Goal: Check status: Check status

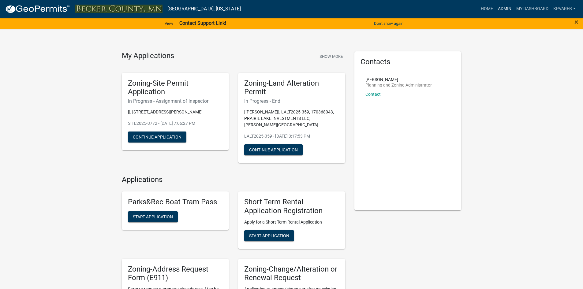
click at [508, 8] on link "Admin" at bounding box center [504, 9] width 18 height 12
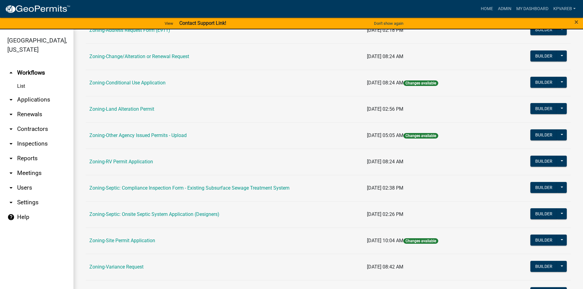
scroll to position [180, 0]
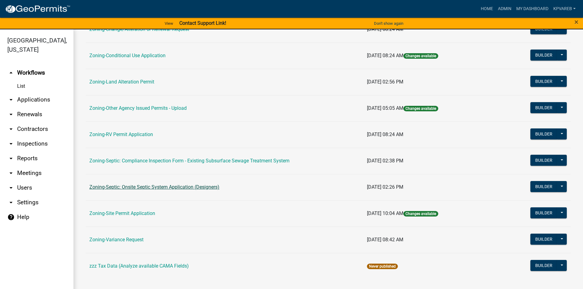
click at [185, 186] on link "Zoning-Septic: Onsite Septic System Application (Designers)" at bounding box center [154, 187] width 130 height 6
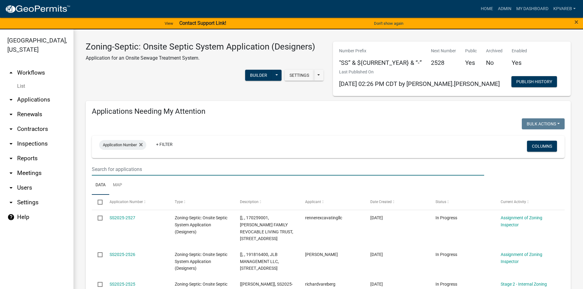
click at [114, 168] on input "text" at bounding box center [288, 169] width 392 height 13
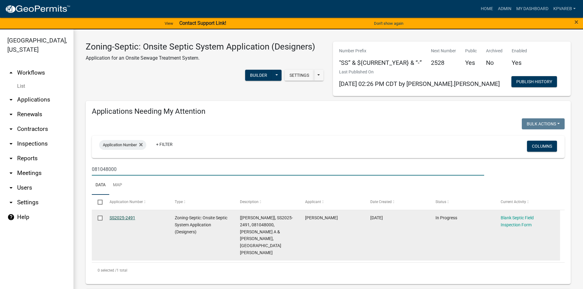
type input "081048000"
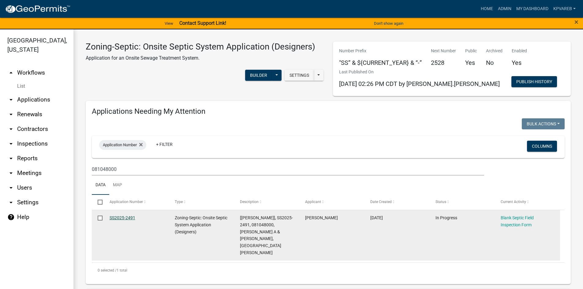
click at [128, 217] on link "SS2025-2491" at bounding box center [122, 217] width 26 height 5
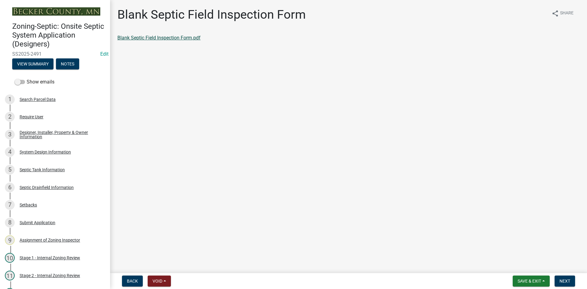
click at [159, 36] on link "Blank Septic Field Inspection Form.pdf" at bounding box center [158, 38] width 83 height 6
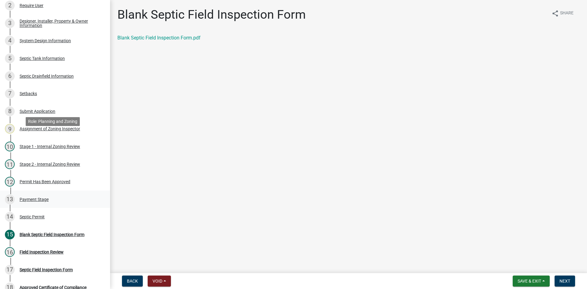
scroll to position [161, 0]
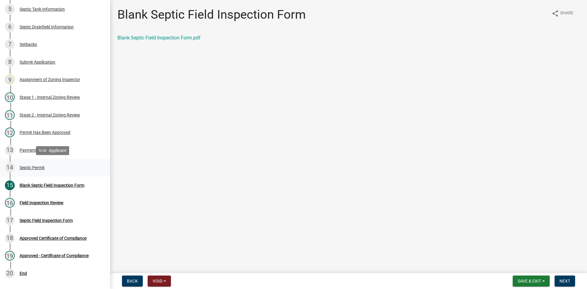
click at [39, 167] on div "Septic Permit" at bounding box center [32, 167] width 25 height 4
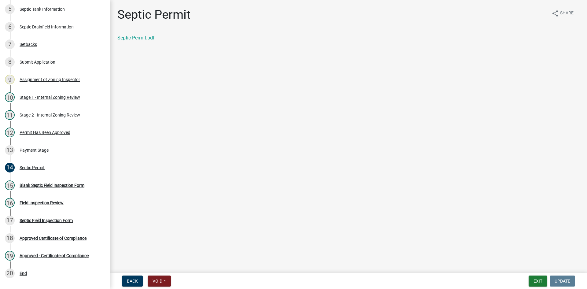
click at [137, 42] on div "Septic Permit.pdf" at bounding box center [349, 40] width 472 height 12
click at [139, 40] on link "Septic Permit.pdf" at bounding box center [135, 38] width 37 height 6
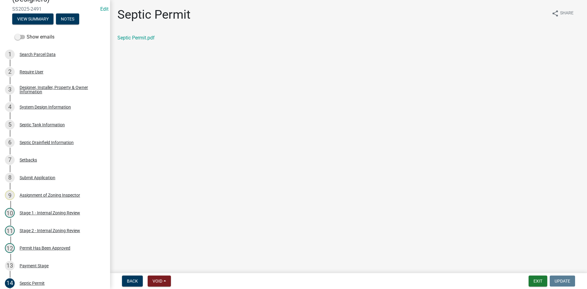
scroll to position [42, 0]
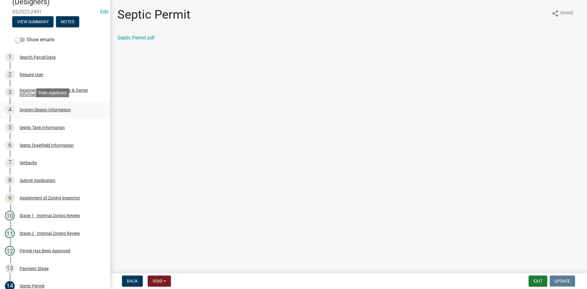
click at [45, 111] on div "System Design Information" at bounding box center [45, 110] width 51 height 4
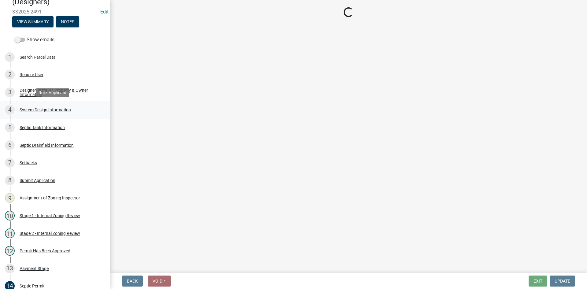
select select "8ba21533-2acf-4cc6-95e5-280e4aabd5a3"
select select "25258e87-3ef9-4f1c-a5f1-75a1d463abfb"
select select "011fbff4-a41d-4a75-9bd8-71c7e6c69e0d"
select select "85fdfef2-2683-4311-b5d5-5505f6411127"
select select "ba735beb-519e-40f0-ae20-62d65fc4c46b"
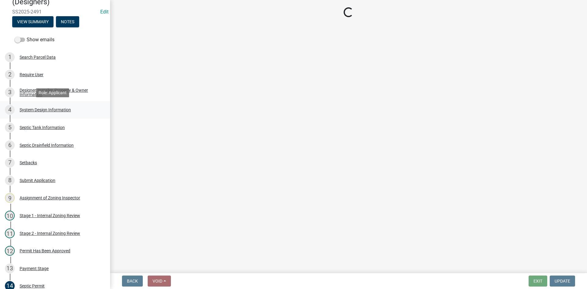
select select "ef698bf5-6172-44c1-9ffb-522c07469aed"
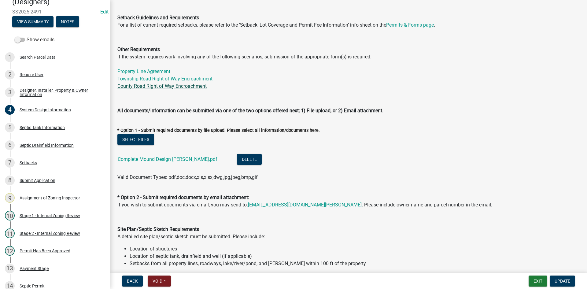
scroll to position [214, 0]
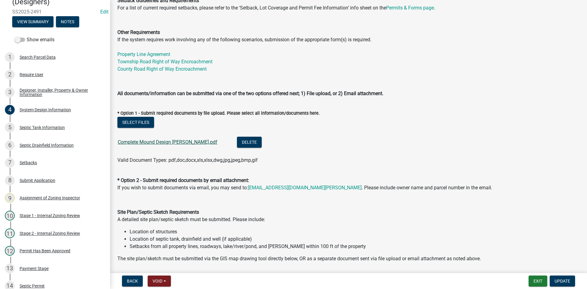
click at [151, 142] on link "Complete Mound Design [PERSON_NAME].pdf" at bounding box center [168, 142] width 100 height 6
